Goal: Use online tool/utility: Utilize a website feature to perform a specific function

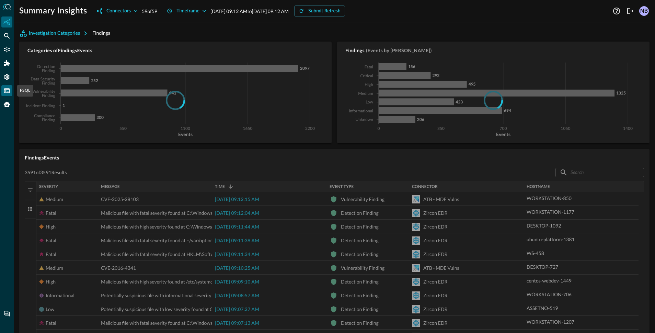
click at [5, 90] on icon "FSQL" at bounding box center [6, 90] width 7 height 7
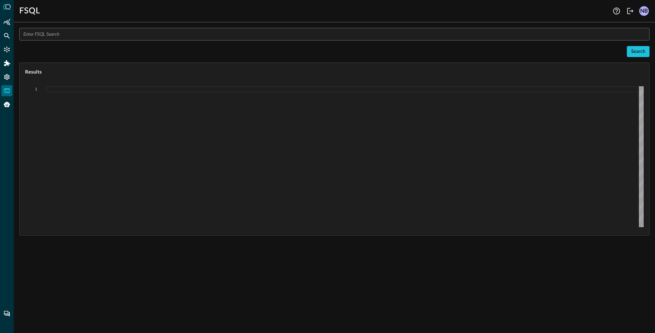
click at [120, 31] on input "text" at bounding box center [336, 34] width 626 height 13
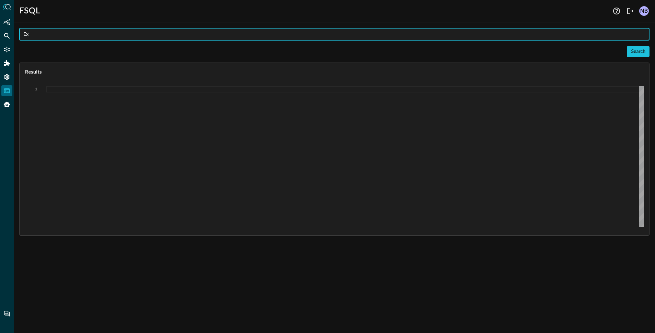
type input "E"
type input "explain schema"
type textarea "{ "response": [ { "status": "connected" }, { "error": "Expected {{{{{{Suppress:…"
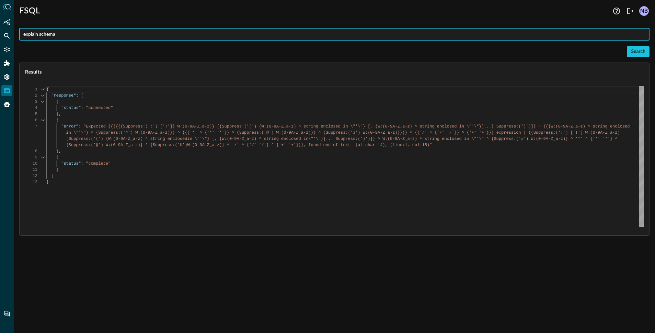
click at [67, 32] on input "explain schema" at bounding box center [336, 34] width 626 height 13
paste input "authentication.severity_id"
type input "explain schema authentication.severity_id"
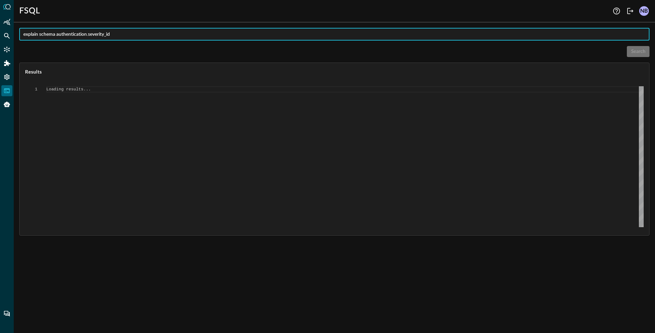
type textarea "{ "response": [ { "status": "connected" }, { "command": "EXPLAIN SCHEMA" }, { "…"
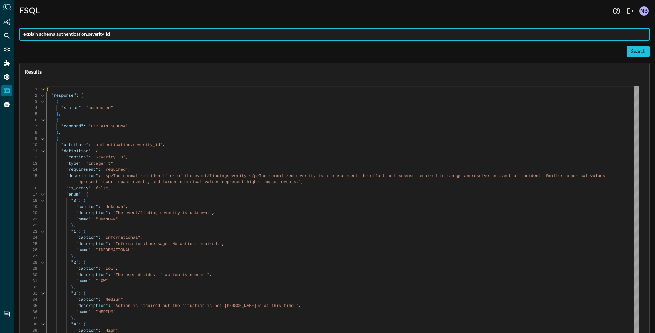
click at [120, 30] on input "explain schema authentication.severity_id" at bounding box center [336, 34] width 626 height 13
drag, startPoint x: 117, startPoint y: 39, endPoint x: 89, endPoint y: 35, distance: 28.5
click at [89, 35] on input "explain schema authentication.severity_id" at bounding box center [336, 34] width 626 height 13
type input "explain schema authentication"
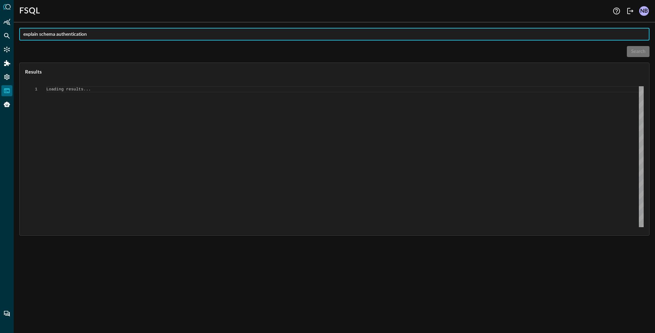
type textarea "{ "response": [ { "status": "connected" }, { "command": "EXPLAIN SCHEMA" }, { "…"
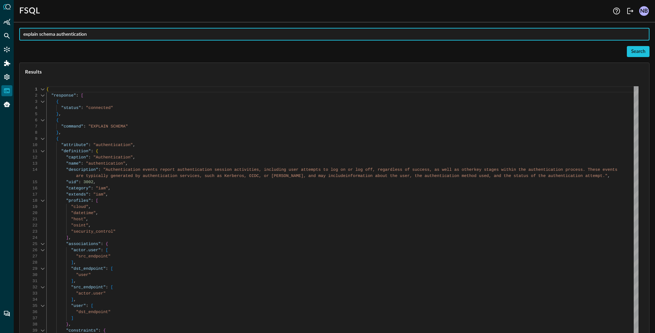
click at [108, 35] on input "explain schema authentication" at bounding box center [336, 34] width 626 height 13
click at [72, 35] on input "validate query" at bounding box center [336, 34] width 626 height 13
paste input "-- Tactic: Initial Access (TA0001), Technique: T1195.002 - Compromise Software …"
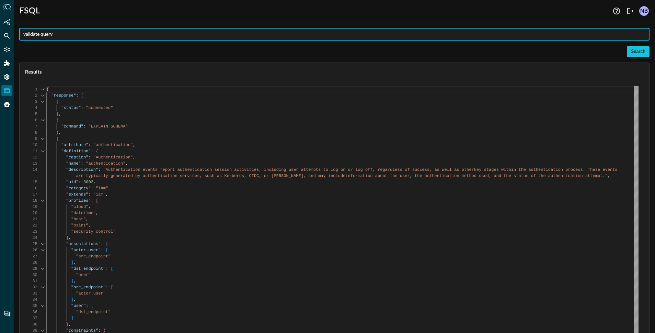
type input "validate query -- Tactic: Initial Access (TA0001), Technique: T1195.002 - Compr…"
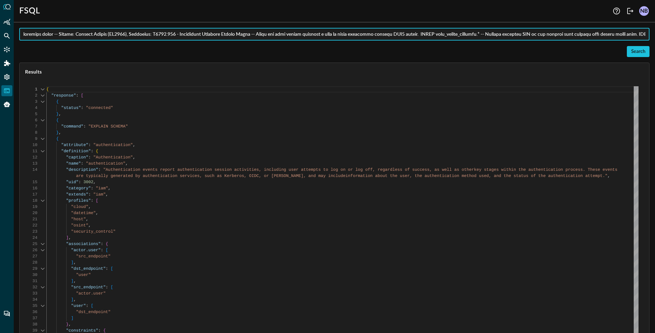
scroll to position [0, 13663]
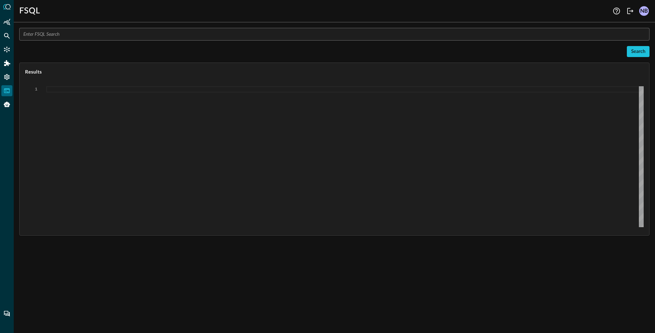
click at [72, 31] on input "text" at bounding box center [336, 34] width 626 height 13
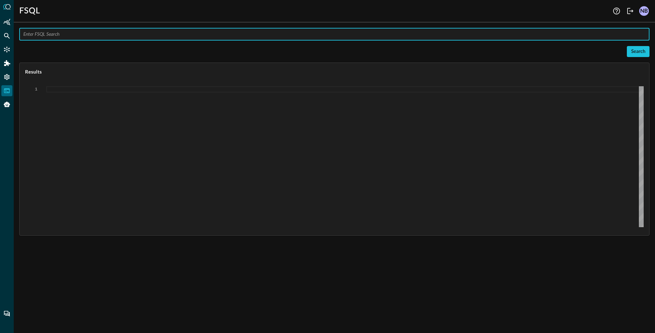
click at [72, 31] on input "text" at bounding box center [336, 34] width 626 height 13
paste input "-- Tactic: Execution (TA0002) -- Threat Actor: APT28 -- This query hunts for sp…"
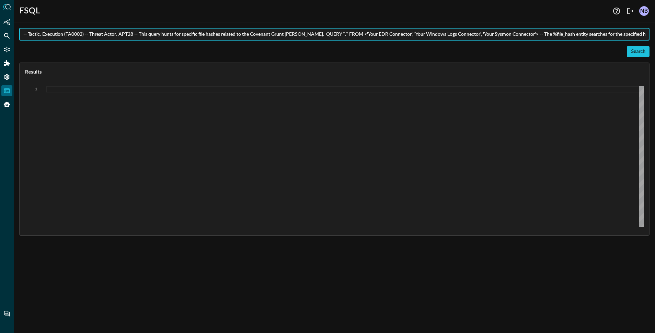
drag, startPoint x: 197, startPoint y: 35, endPoint x: 330, endPoint y: 35, distance: 133.2
click at [330, 35] on input "-- Tactic: Execution (TA0002) -- Threat Actor: APT28 -- This query hunts for sp…" at bounding box center [336, 34] width 626 height 13
drag, startPoint x: 304, startPoint y: 34, endPoint x: 60, endPoint y: 27, distance: 243.6
click at [61, 27] on div "FSQL Help Logout NB -- Tactic: Execution (TA0002) -- Threat Actor: APT28 -- Thi…" at bounding box center [334, 166] width 641 height 333
type input "validate QUERY *.* WITH %file_hash IN ( 'f442db1753a7475842607307a439870e', '8e…"
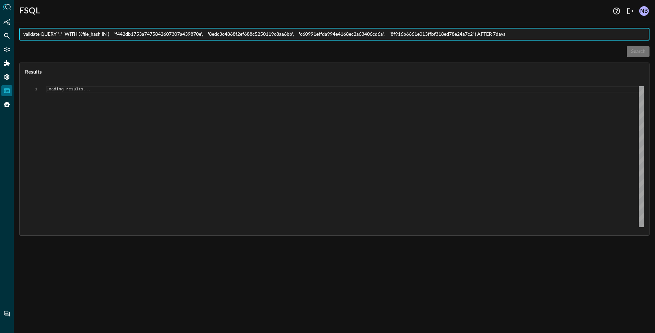
type textarea "{ "response": [ { "status": "connected" }, { "error": "Expected end of text, fo…"
click at [118, 34] on input "validate QUERY *.* WITH %file_hash IN ( 'f442db1753a7475842607307a439870e', '8e…" at bounding box center [336, 34] width 626 height 13
type input "validate QUERY *.* WITH %file_hash IN ( 'f442db1753a7475842607307a439870e', '8e…"
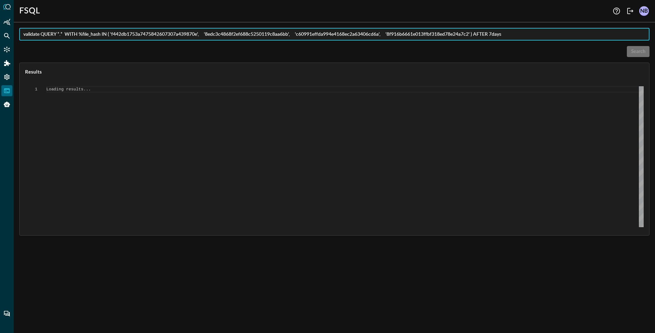
type textarea "{ "response": [ { "status": "connected" }, { "error": "Expected end of text, fo…"
click at [209, 36] on input "validate QUERY *.* WITH %file_hash IN ( 'f442db1753a7475842607307a439870e', '8e…" at bounding box center [336, 34] width 626 height 13
type input "validate QUERY *.* WITH %file_hash IN ( 'f442db1753a7475842607307a439870e', '8e…"
click at [635, 49] on div "Search" at bounding box center [638, 51] width 14 height 9
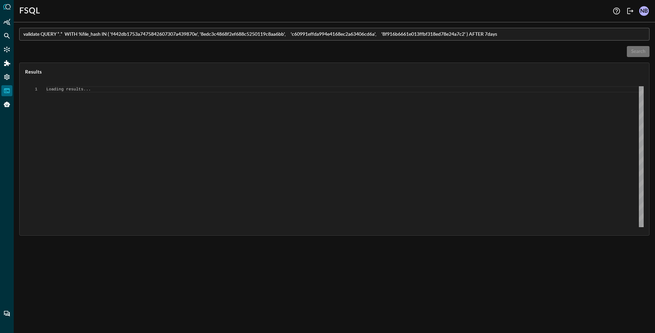
scroll to position [0, 0]
type textarea "{ "response": [ { "status": "connected" }, { "error": "Expected end of text, fo…"
click at [114, 34] on input "validate QUERY *.* WITH %file_hash IN ( 'f442db1753a7475842607307a439870e', '8e…" at bounding box center [336, 34] width 626 height 13
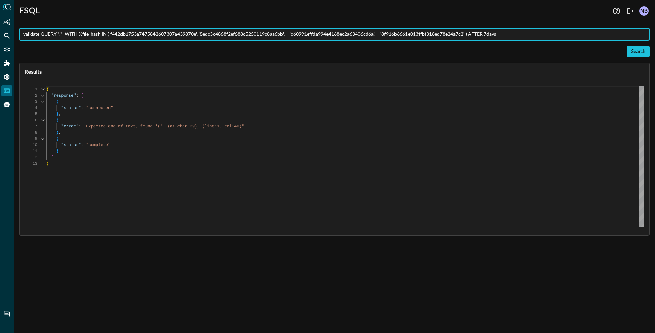
click at [201, 34] on input "validate QUERY *.* WITH %file_hash IN ( f442db1753a7475842607307a439870e', '8ed…" at bounding box center [336, 34] width 626 height 13
click at [286, 35] on input "validate QUERY *.* WITH %file_hash IN ( f442db1753a7475842607307a439870e, 8edc3…" at bounding box center [336, 34] width 626 height 13
click at [294, 34] on input "validate QUERY *.* WITH %file_hash IN ( f442db1753a7475842607307a439870e, 8edc3…" at bounding box center [336, 34] width 626 height 13
click at [373, 35] on input "validate QUERY *.* WITH %file_hash IN ( f442db1753a7475842607307a439870e, 8edc3…" at bounding box center [336, 34] width 626 height 13
click at [458, 34] on input "validate QUERY *.* WITH %file_hash IN ( f442db1753a7475842607307a439870e, 8edc3…" at bounding box center [336, 34] width 626 height 13
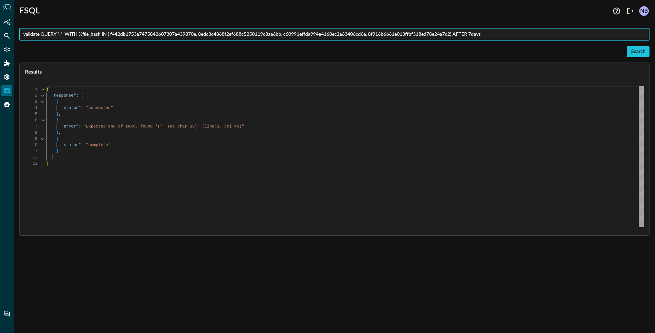
type input "validate QUERY *.* WITH %file_hash IN ( f442db1753a7475842607307a439870e, 8edc3…"
type textarea "{ "response": [ { "status": "connected" }, { "error": "Expected end of text, fo…"
click at [114, 36] on input "validate QUERY *.* WITH %file_hash IN ( f442db1753a7475842607307a439870e, 8edc3…" at bounding box center [336, 34] width 626 height 13
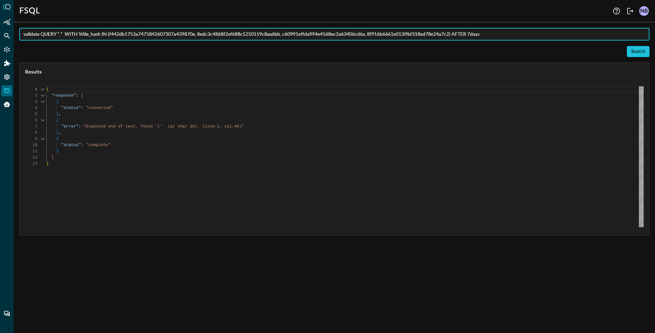
type input "validate QUERY *.* WITH %file_hash IN (f442db1753a7475842607307a439870e, 8edc3c…"
type textarea "{ "response": [ { "status": "connected" }, { "error": "Expected end of text, fo…"
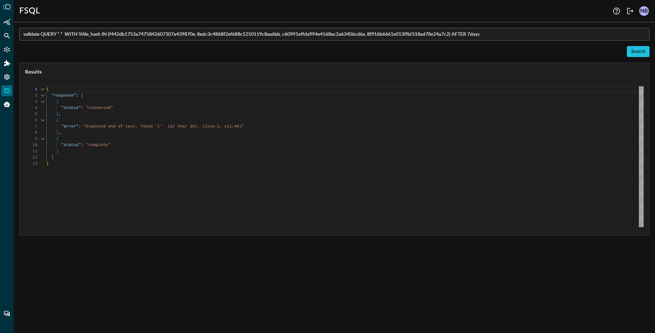
click at [182, 33] on input "validate QUERY *.* WITH %file_hash IN (f442db1753a7475842607307a439870e, 8edc3c…" at bounding box center [336, 34] width 626 height 13
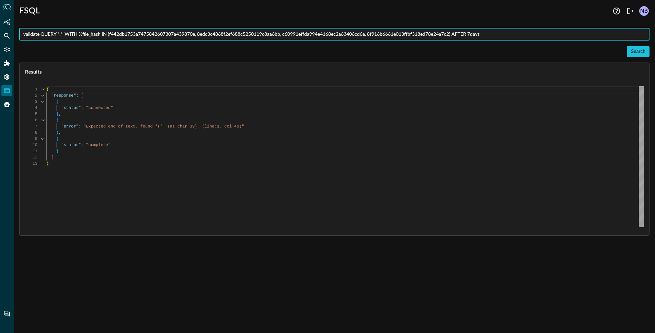
click at [182, 33] on input "validate QUERY *.* WITH %file_hash IN (f442db1753a7475842607307a439870e, 8edc3c…" at bounding box center [336, 34] width 626 height 13
paste input "-- Tactic: Execution (TA0002) -- Threat Actor: APT28 -- This query hunts for sp…"
click at [198, 34] on input "-- Tactic: Execution (TA0002) -- Threat Actor: APT28 -- This query hunts for sp…" at bounding box center [336, 34] width 626 height 13
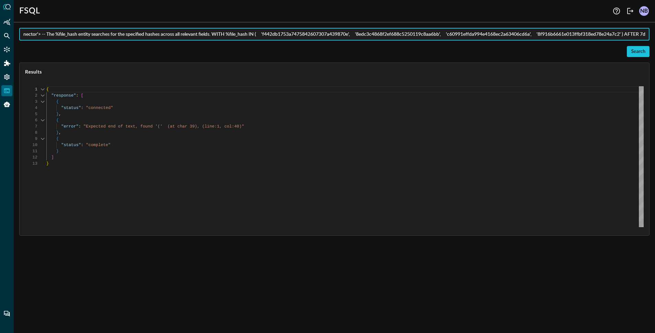
scroll to position [0, 0]
click at [330, 35] on input "-- Tactic: Execution (TA0002) -- Threat Actor: APT28 -- This query hunts for sp…" at bounding box center [336, 34] width 626 height 13
click at [306, 34] on input "-- Tactic: Execution (TA0002) -- Threat Actor: APT28 -- This query hunts for sp…" at bounding box center [336, 34] width 626 height 13
type input "explain QUERY *.* WITH %file_hash IN ( 'f442db1753a7475842607307a439870e', '8ed…"
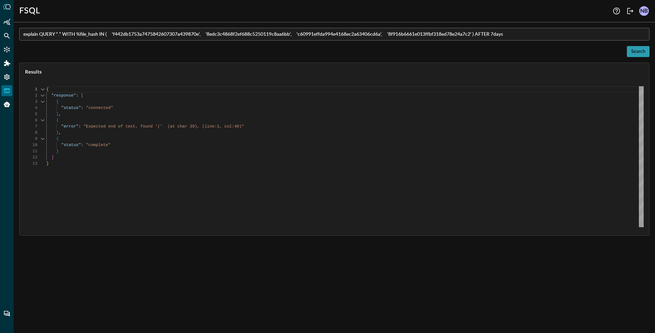
click at [637, 49] on div "Search" at bounding box center [638, 51] width 14 height 9
type textarea "{ "response": [ { "status": "connected" }, { "error": "Expected end of text, fo…"
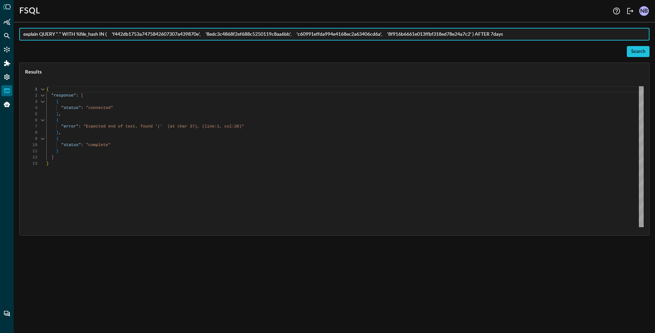
click at [89, 35] on input "explain QUERY *.* WITH %file_hash IN ( 'f442db1753a7475842607307a439870e', '8ed…" at bounding box center [336, 34] width 626 height 13
click at [107, 34] on input "explain QUERY *.* WITH %hash IN ( 'f442db1753a7475842607307a439870e', '8edc3c48…" at bounding box center [336, 34] width 626 height 13
click at [195, 35] on input "explain QUERY *.* WITH %hash IN 'f442db1753a7475842607307a439870e', '8edc3c4868…" at bounding box center [336, 34] width 626 height 13
click at [282, 35] on input "explain QUERY *.* WITH %hash IN 'f442db1753a7475842607307a439870e', '8edc3c4868…" at bounding box center [336, 34] width 626 height 13
click at [369, 36] on input "explain QUERY *.* WITH %hash IN 'f442db1753a7475842607307a439870e', '8edc3c4868…" at bounding box center [336, 34] width 626 height 13
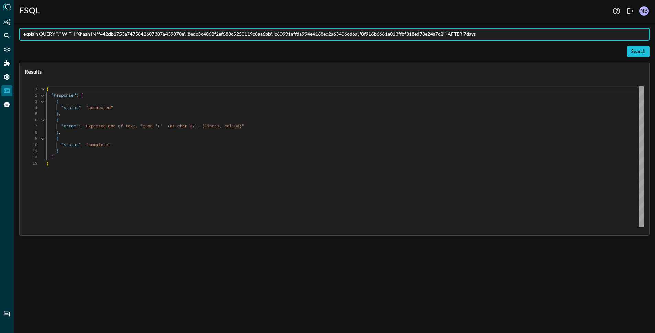
click at [453, 34] on input "explain QUERY *.* WITH %hash IN 'f442db1753a7475842607307a439870e', '8edc3c4868…" at bounding box center [336, 34] width 626 height 13
type input "explain QUERY *.* WITH %hash IN 'f442db1753a7475842607307a439870e', '8edc3c4868…"
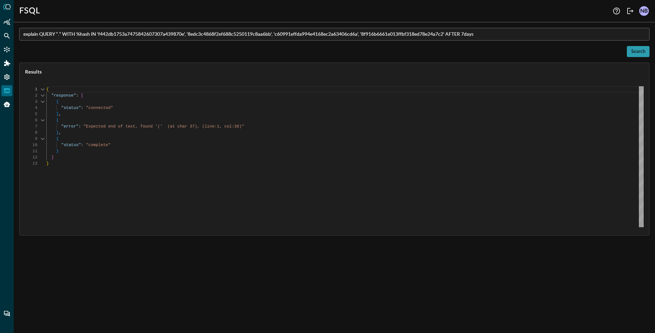
click at [640, 51] on div "Search" at bounding box center [638, 51] width 14 height 9
type textarea "{ "response": [ { "status": "connected" }, { "command": "EXPAND QUERY" }, { "ex…"
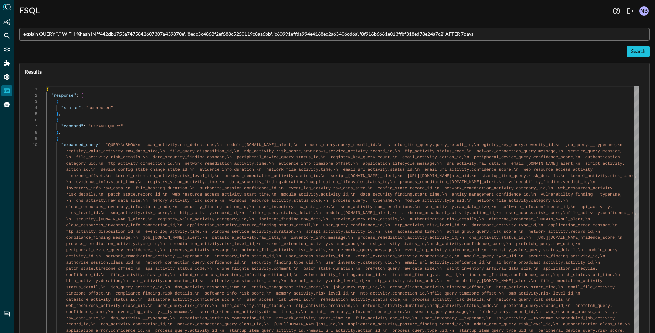
scroll to position [56, 0]
click at [176, 32] on input "explain QUERY *.* WITH %hash IN 'f442db1753a7475842607307a439870e', '8edc3c4868…" at bounding box center [336, 34] width 626 height 13
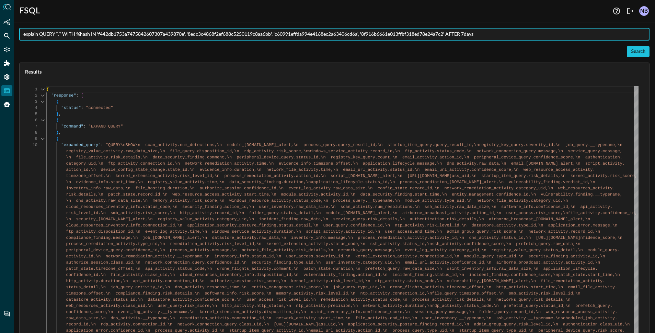
click at [176, 32] on input "explain QUERY *.* WITH %hash IN 'f442db1753a7475842607307a439870e', '8edc3c4868…" at bounding box center [336, 34] width 626 height 13
click at [394, 51] on div "Search" at bounding box center [334, 51] width 630 height 11
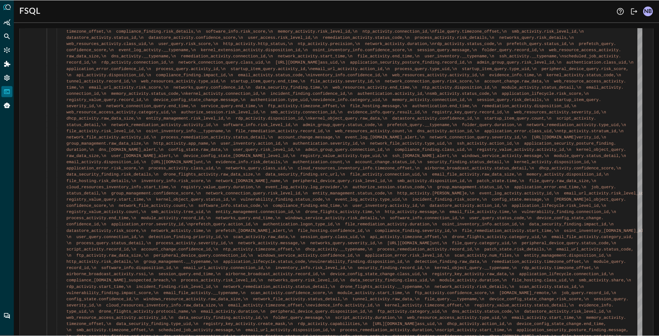
scroll to position [0, 0]
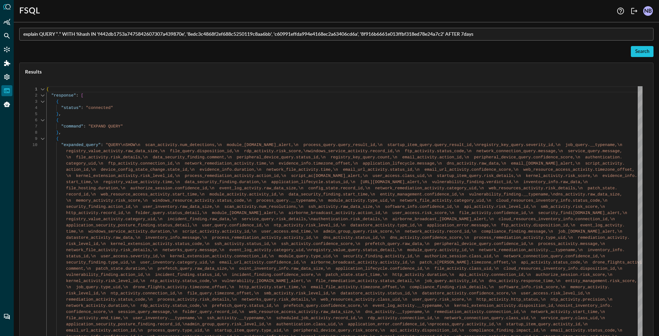
click at [136, 32] on input "explain QUERY *.* WITH %hash IN 'f442db1753a7475842607307a439870e', '8edc3c4868…" at bounding box center [338, 34] width 630 height 13
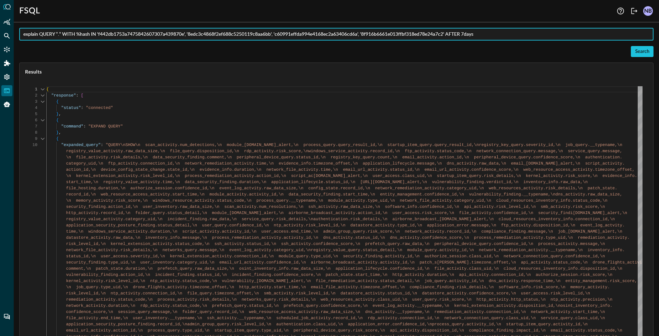
click at [136, 32] on input "explain QUERY *.* WITH %hash IN 'f442db1753a7475842607307a439870e', '8edc3c4868…" at bounding box center [338, 34] width 630 height 13
click at [161, 36] on input "explain QUERY *.* WITH %hash IN 'f442db1753a7475842607307a439870e', '8edc3c4868…" at bounding box center [338, 34] width 630 height 13
drag, startPoint x: 99, startPoint y: 34, endPoint x: 105, endPoint y: 38, distance: 7.6
click at [99, 34] on input "explain QUERY *.* WITH %hash IN 'f442db1753a7475842607307a439870e', '8edc3c4868…" at bounding box center [338, 34] width 630 height 13
